Goal: Find specific page/section: Find specific page/section

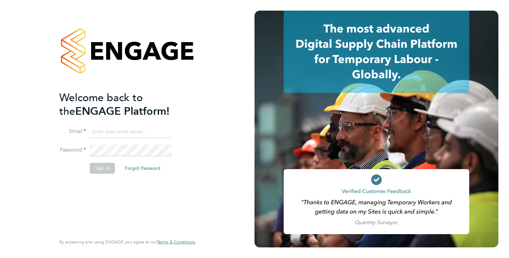
type input "[EMAIL_ADDRESS][PERSON_NAME][DOMAIN_NAME]"
click at [104, 168] on button "Sign In" at bounding box center [102, 168] width 25 height 11
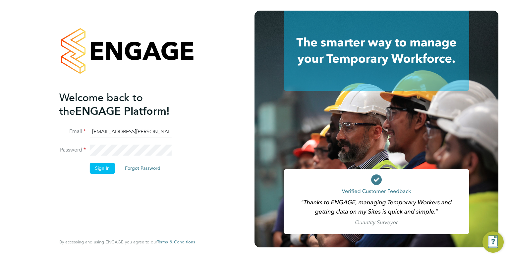
click at [104, 168] on button "Sign In" at bounding box center [102, 168] width 25 height 11
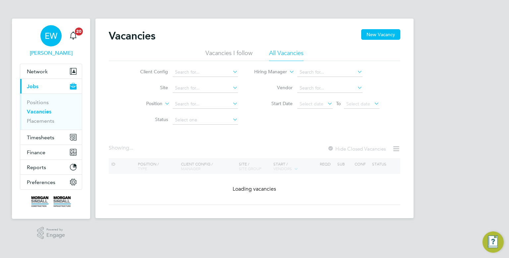
click at [54, 32] on span "EW" at bounding box center [51, 36] width 13 height 9
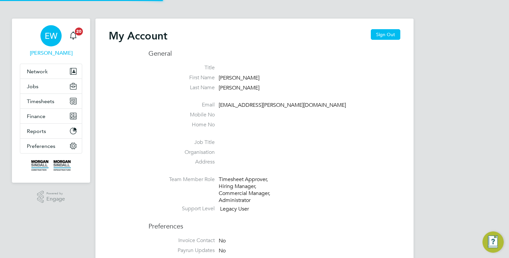
type input "[EMAIL_ADDRESS][PERSON_NAME][DOMAIN_NAME]"
click at [391, 39] on button "Sign Out" at bounding box center [386, 34] width 30 height 11
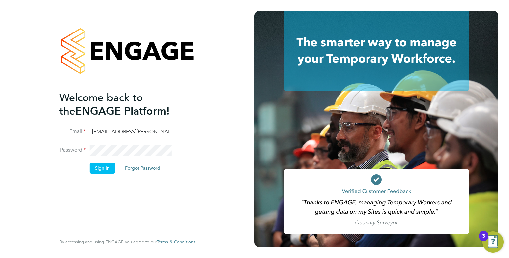
click at [115, 128] on input "emma.wells@randstad.co.uk" at bounding box center [131, 132] width 82 height 12
type input "cscportals@randstadcpe.com"
click at [102, 164] on button "Sign In" at bounding box center [102, 168] width 25 height 11
click at [107, 171] on button "Sign In" at bounding box center [102, 168] width 25 height 11
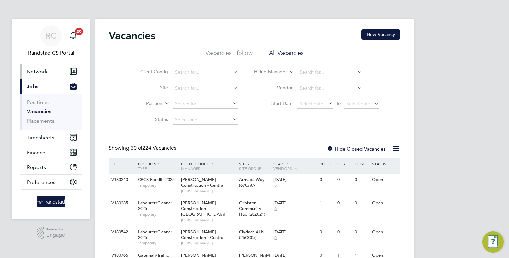
click at [49, 72] on button "Network" at bounding box center [51, 71] width 62 height 15
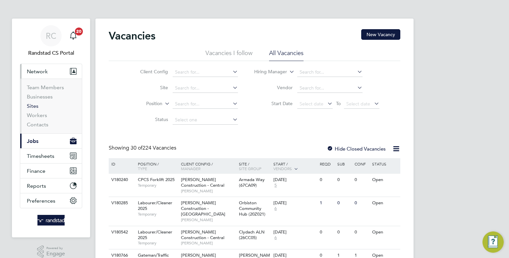
click at [31, 107] on link "Sites" at bounding box center [33, 106] width 12 height 6
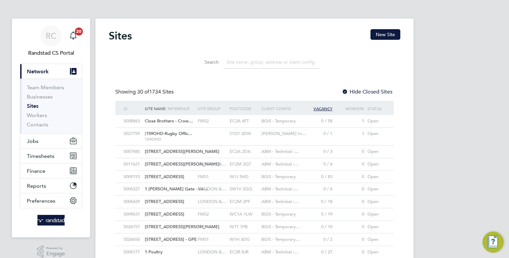
click at [255, 60] on input at bounding box center [272, 62] width 97 height 13
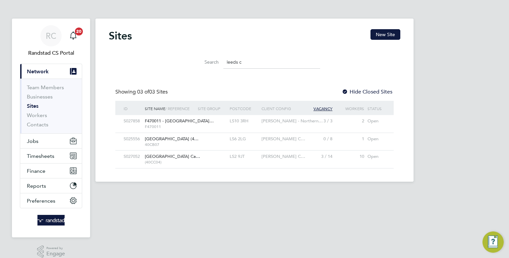
type input "leeds c"
click at [253, 125] on div "LS10 3RH" at bounding box center [244, 121] width 32 height 12
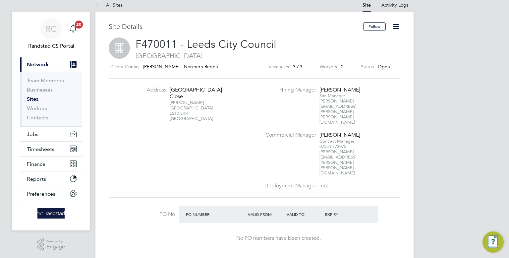
scroll to position [8, 0]
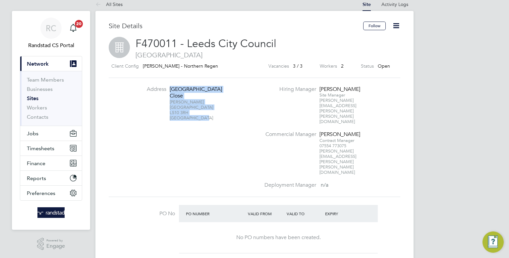
drag, startPoint x: 204, startPoint y: 118, endPoint x: 171, endPoint y: 89, distance: 44.6
click at [171, 89] on div "[STREET_ADDRESS]" at bounding box center [190, 103] width 41 height 35
copy div "[STREET_ADDRESS]"
